Goal: Task Accomplishment & Management: Manage account settings

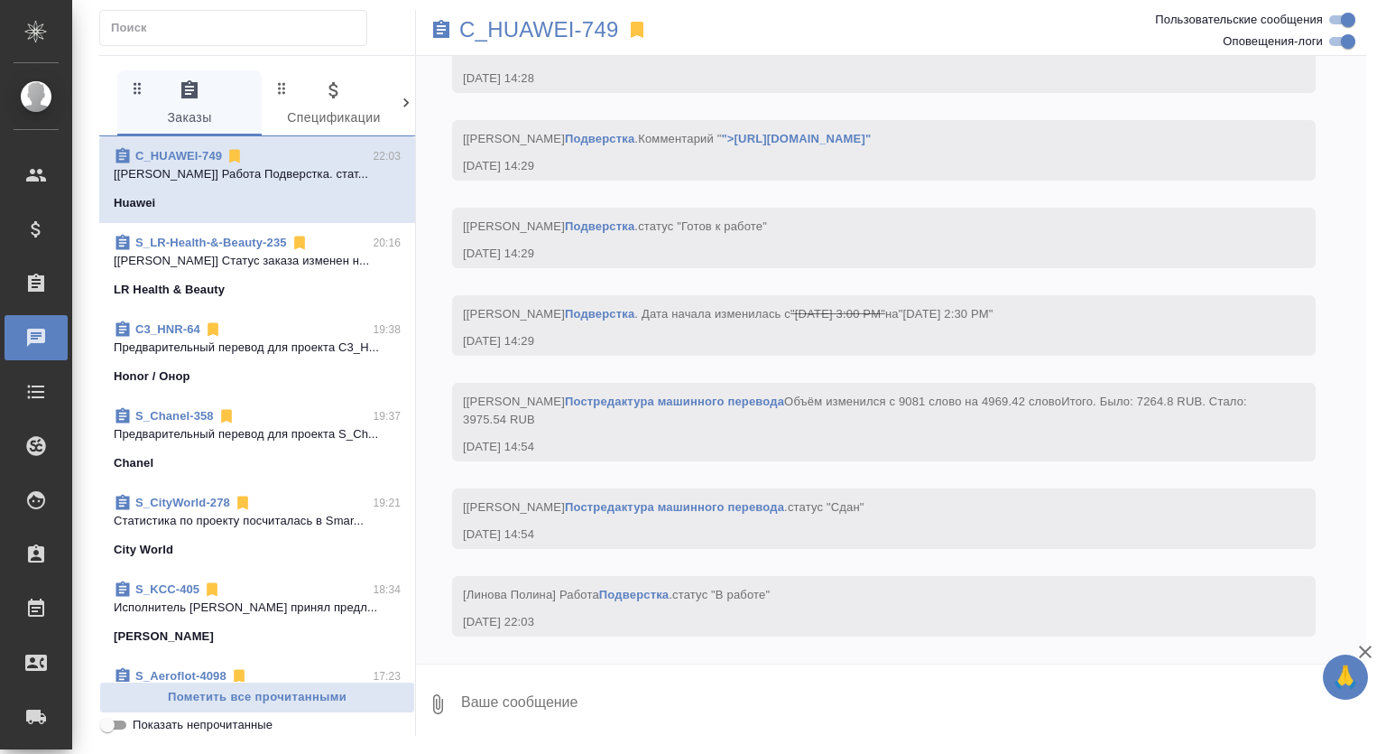
scroll to position [8574, 0]
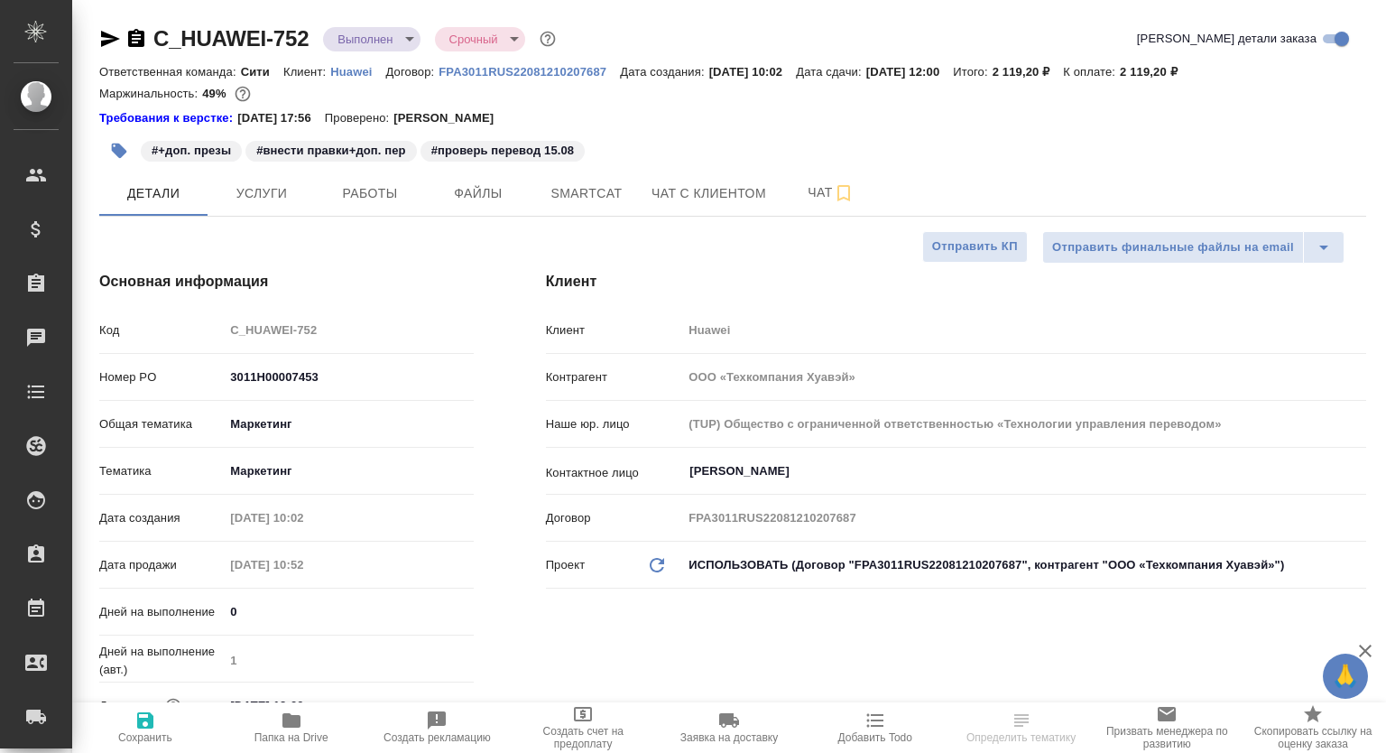
select select "RU"
type textarea "x"
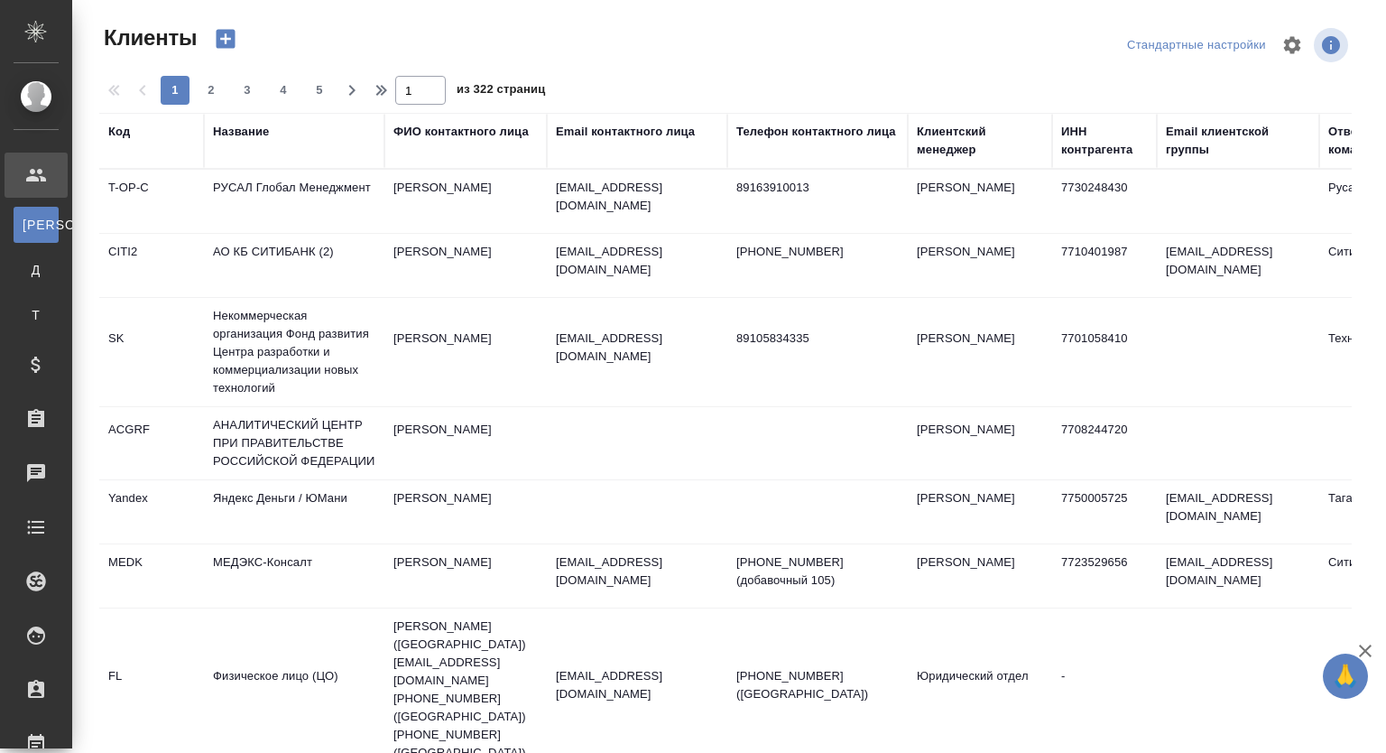
select select "RU"
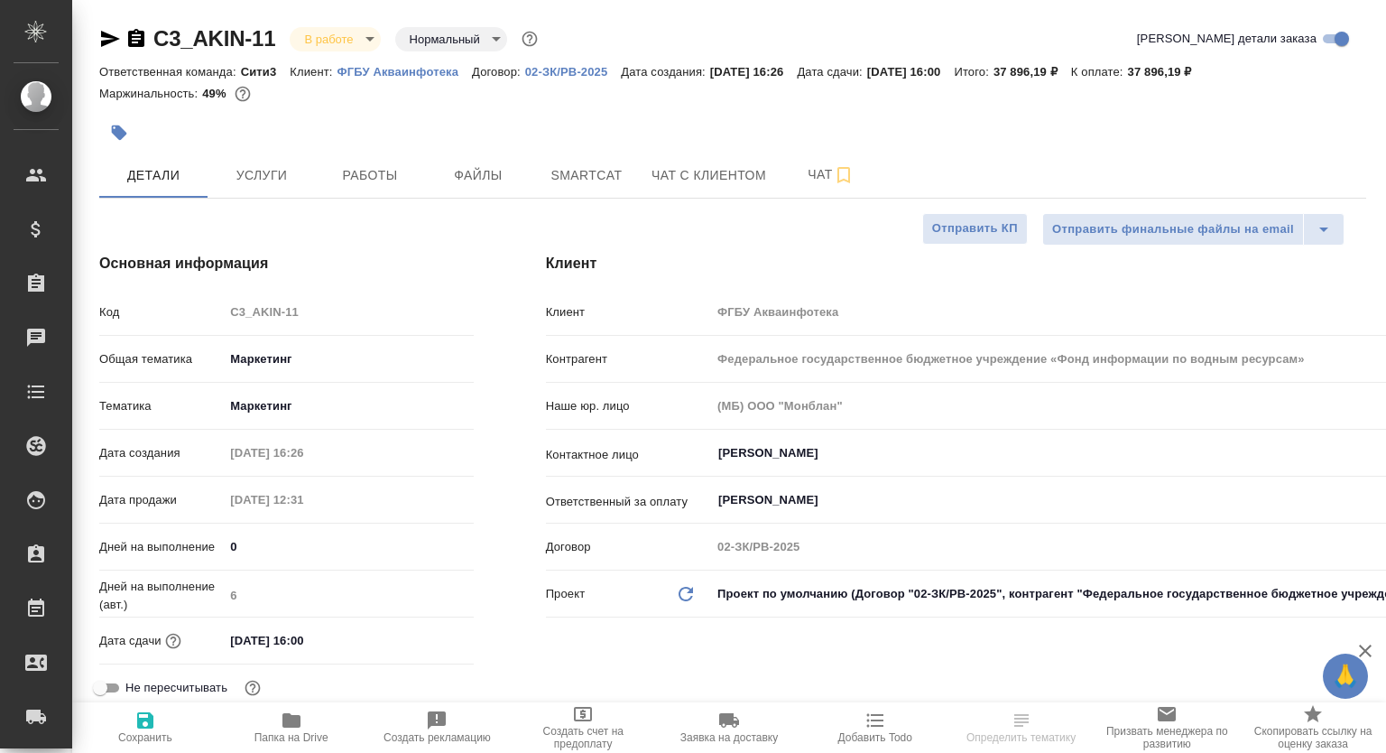
select select "RU"
type textarea "x"
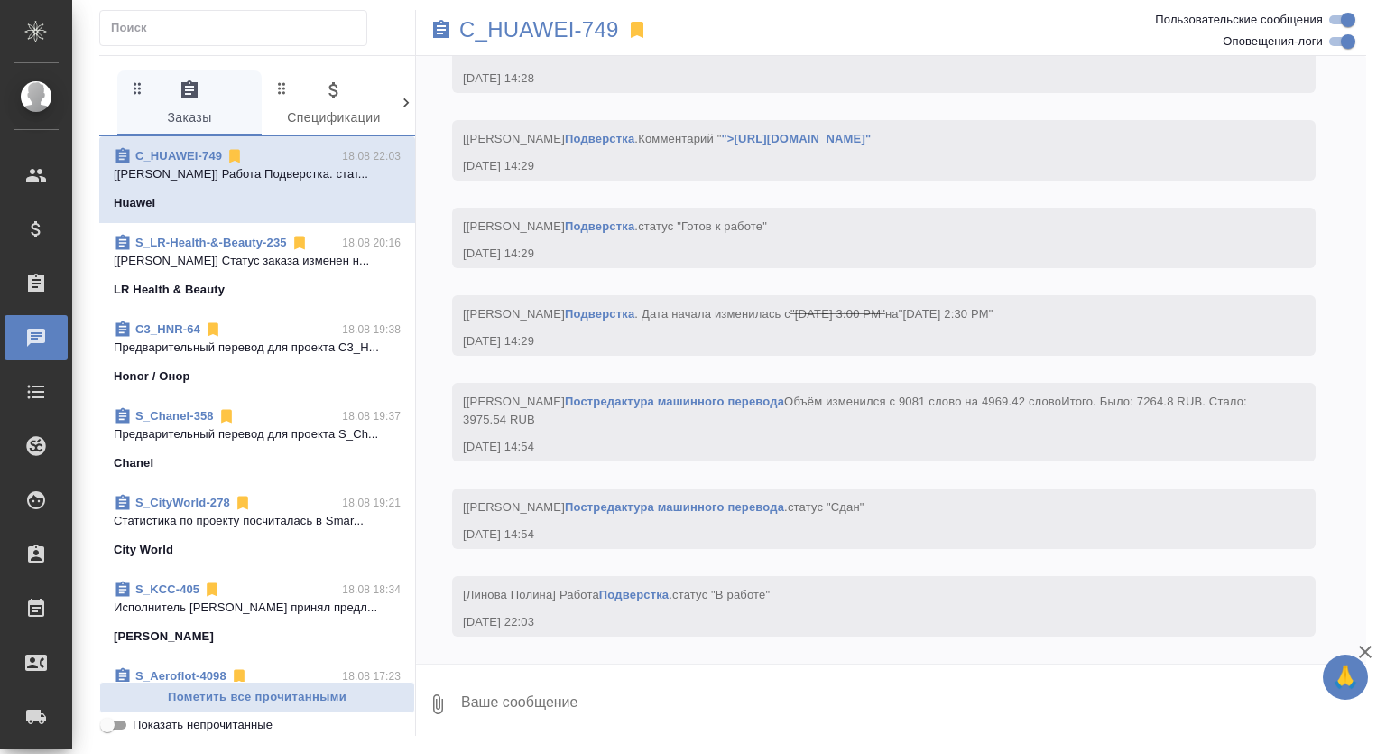
scroll to position [8574, 0]
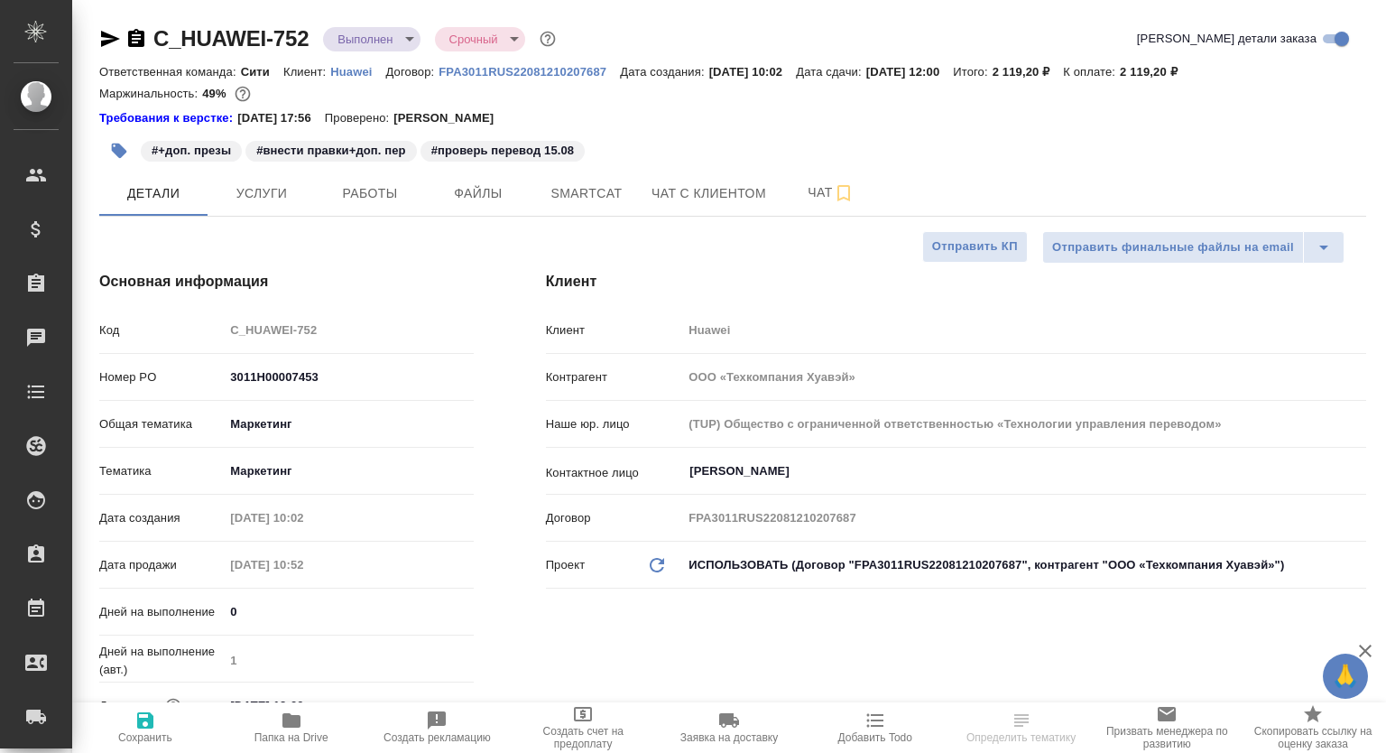
select select "RU"
type textarea "x"
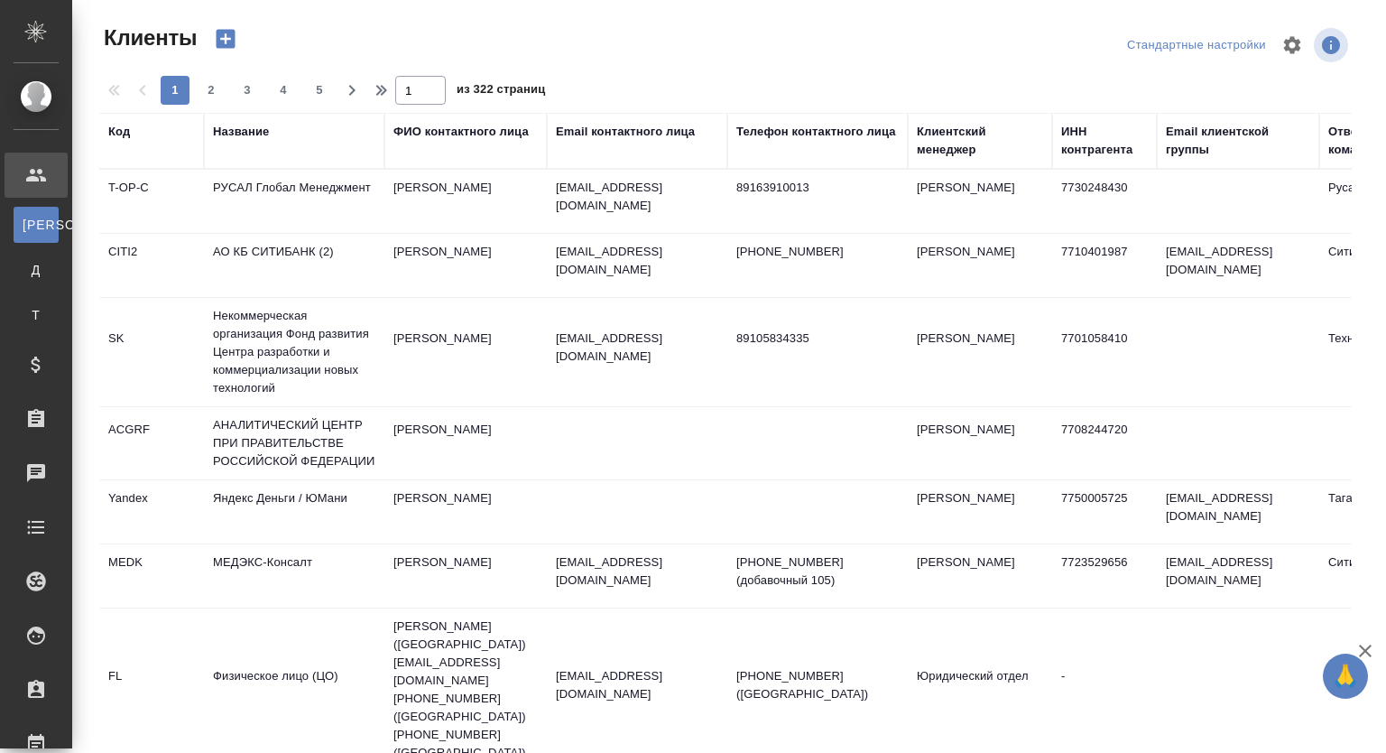
select select "RU"
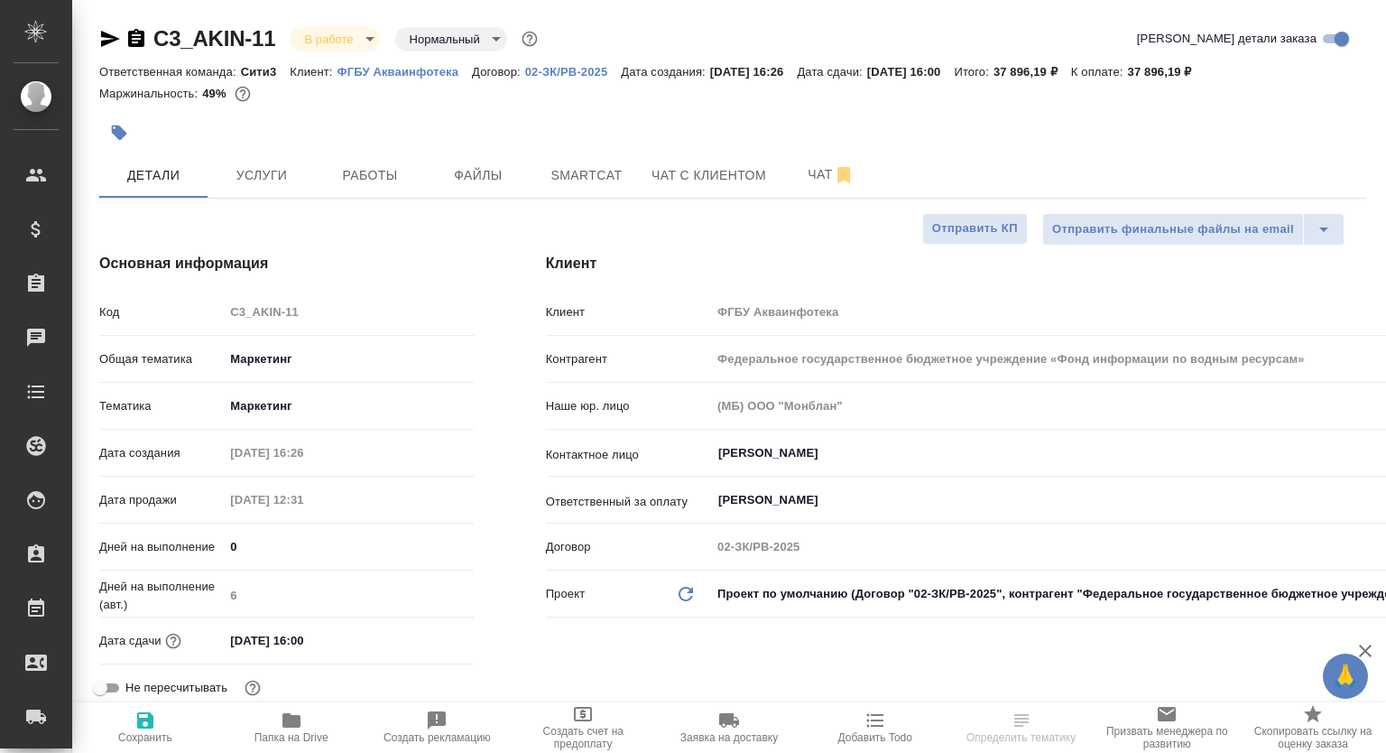
select select "RU"
type textarea "x"
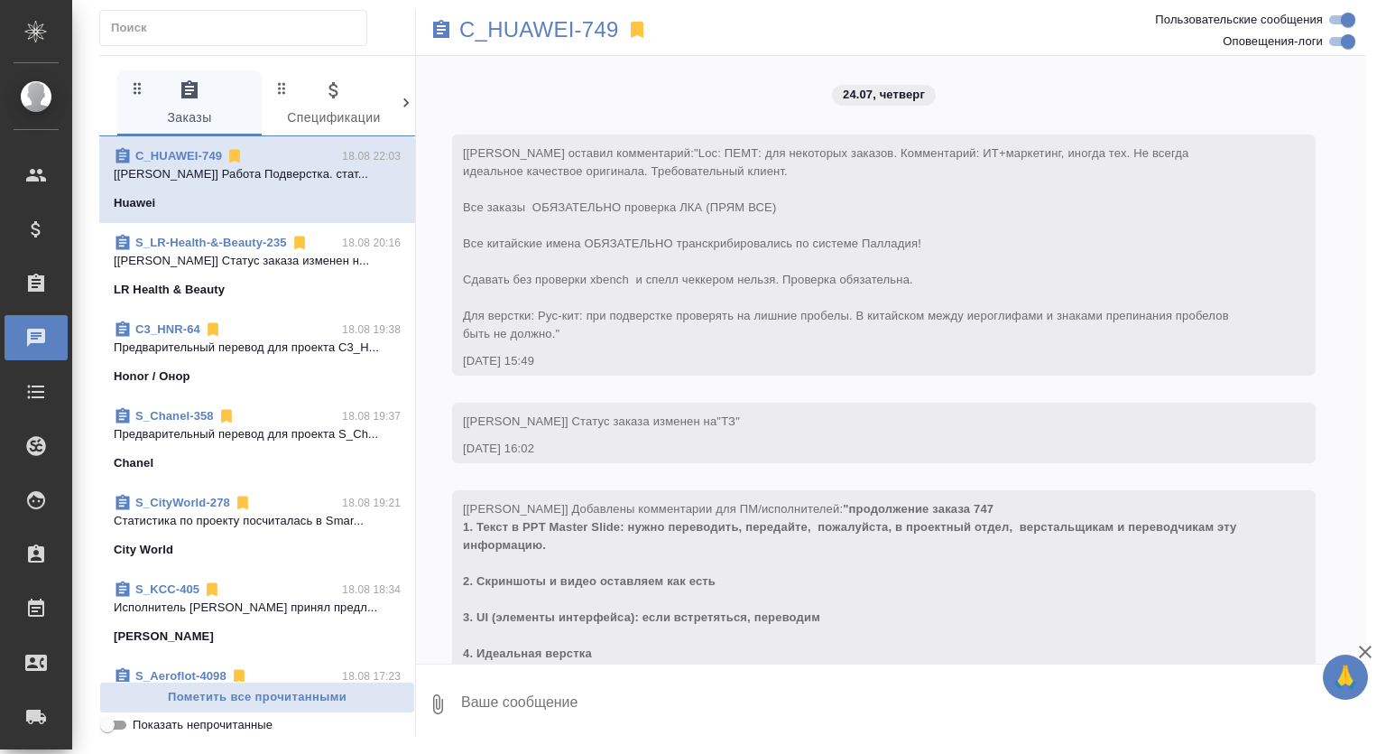
scroll to position [8574, 0]
